Goal: Obtain resource: Download file/media

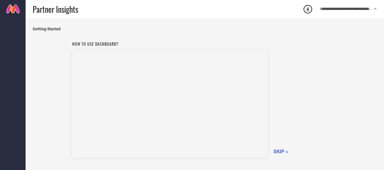
click at [311, 10] on icon at bounding box center [308, 9] width 10 height 10
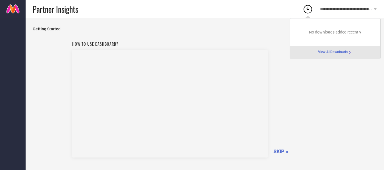
click at [333, 52] on span "View All Downloads" at bounding box center [333, 52] width 30 height 5
